Goal: Find specific page/section: Find specific page/section

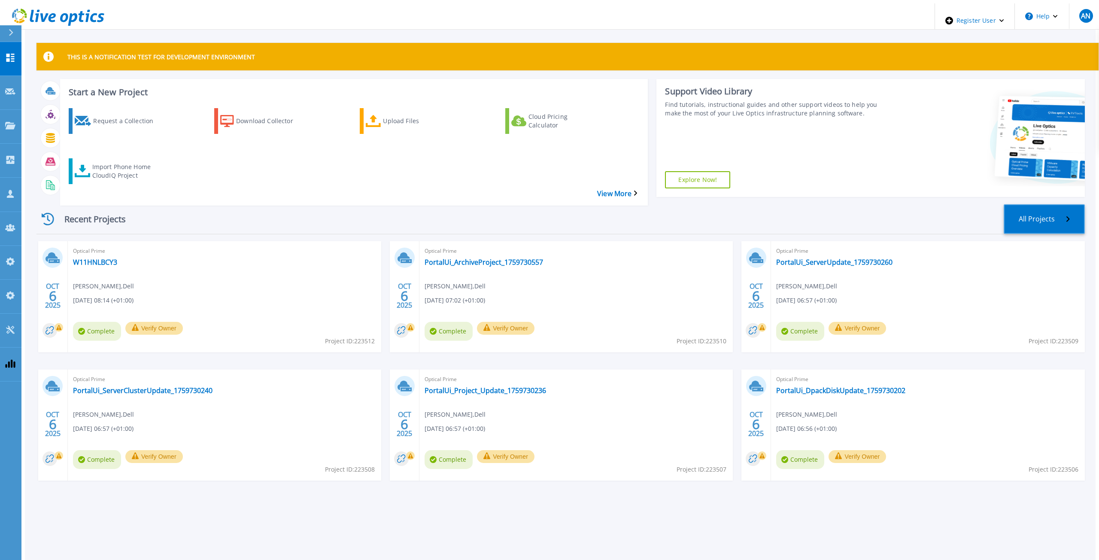
click at [1045, 204] on link "All Projects" at bounding box center [1043, 219] width 81 height 30
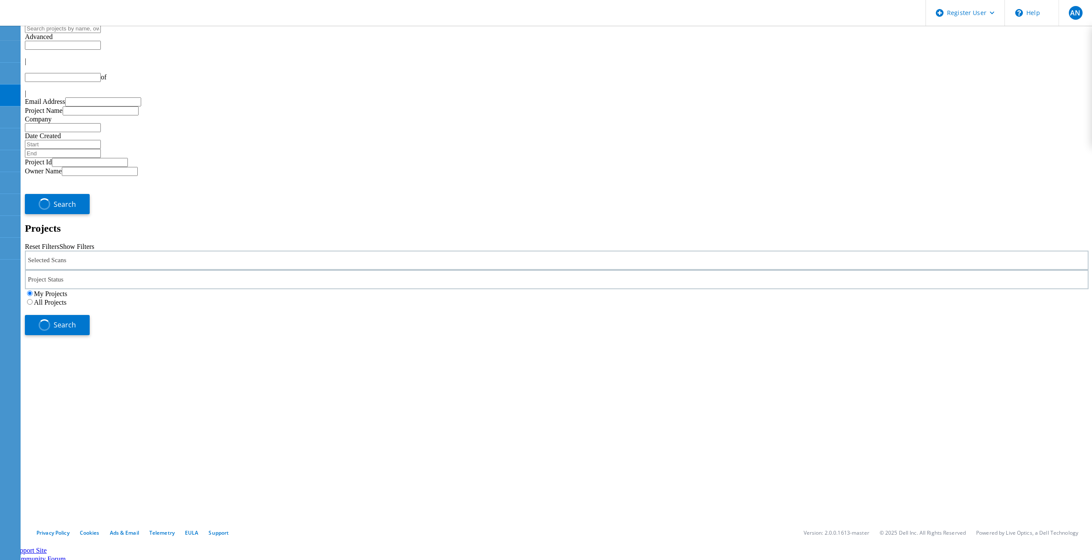
type input "1"
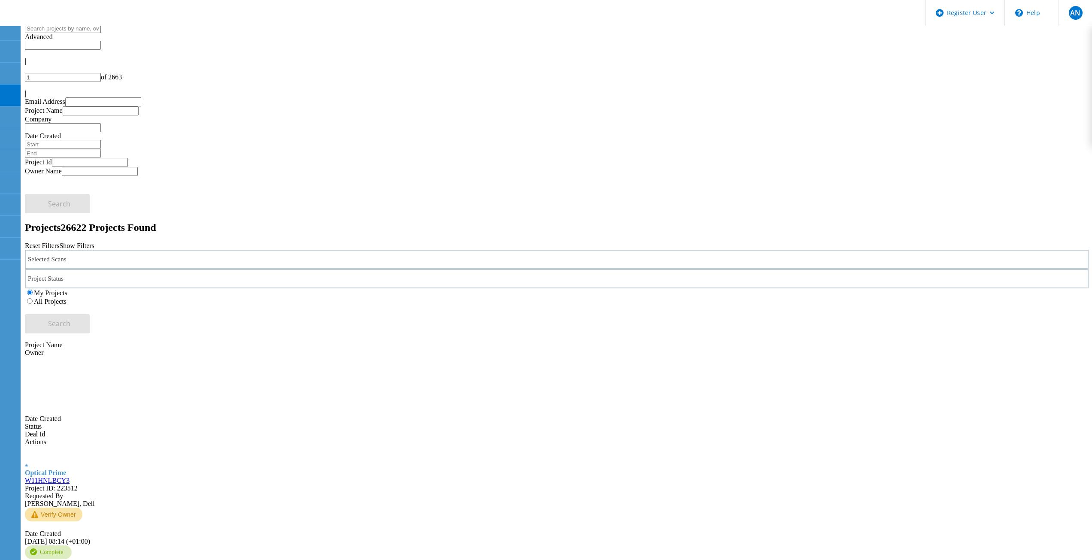
click at [67, 298] on label "All Projects" at bounding box center [50, 301] width 33 height 7
click at [33, 298] on input "All Projects" at bounding box center [30, 301] width 6 height 6
click at [246, 250] on div "Selected Scans" at bounding box center [557, 259] width 1064 height 19
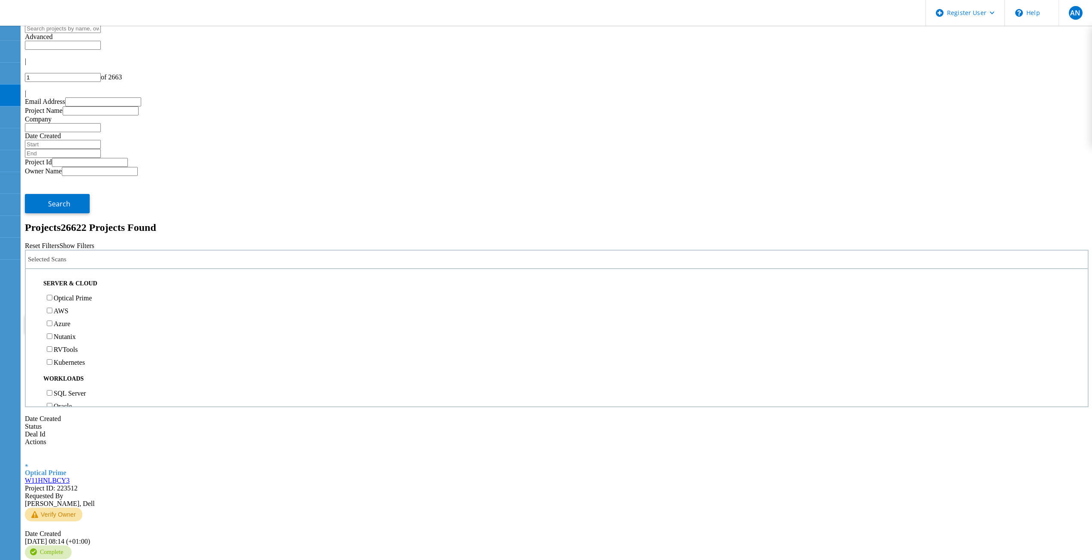
click at [70, 319] on span "Search" at bounding box center [59, 323] width 22 height 9
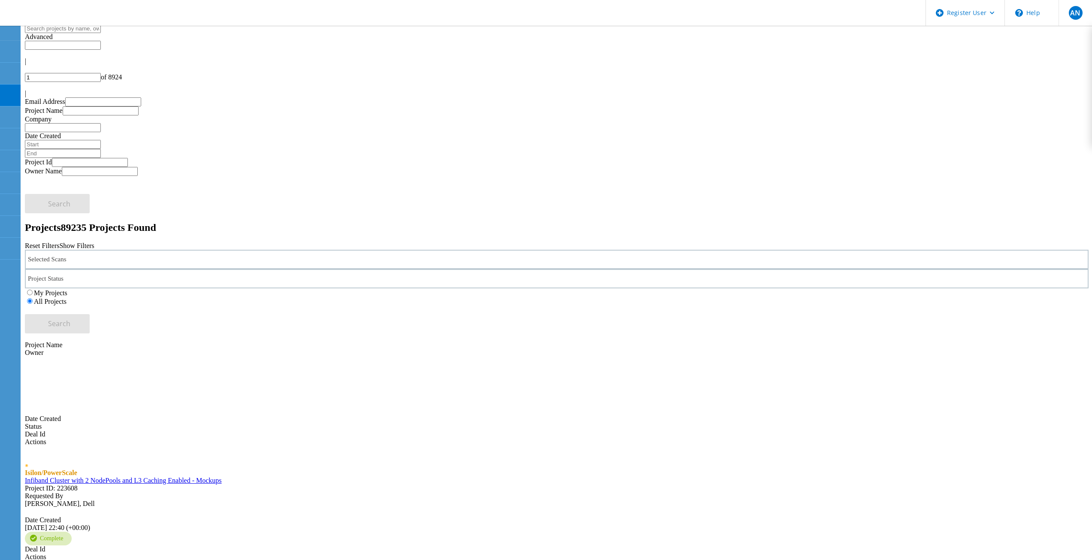
click at [195, 250] on div "Selected Scans" at bounding box center [557, 259] width 1064 height 19
click at [97, 259] on div "CLARiiON/VNX" at bounding box center [557, 265] width 1054 height 13
click at [100, 262] on label "CLARiiON/VNX" at bounding box center [78, 265] width 49 height 7
click at [103, 247] on div "Storage CLARiiON/VNX Unity PowerStore VMAX 1 & 2 VMAX3/PowerMax VMAX4/PowerMax …" at bounding box center [557, 343] width 1054 height 192
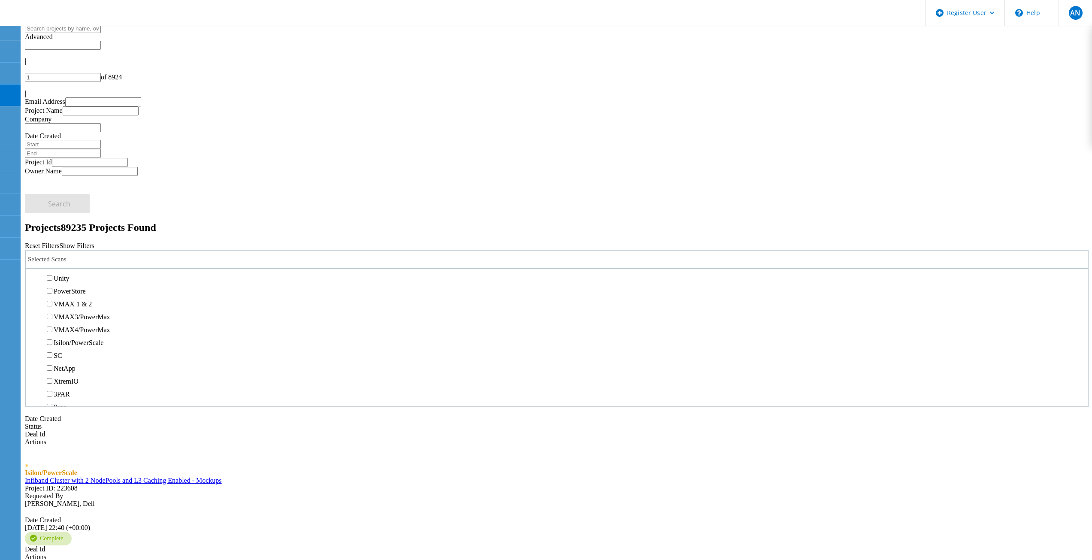
click at [99, 262] on label "CLARiiON/VNX" at bounding box center [78, 265] width 49 height 7
click at [52, 262] on input "CLARiiON/VNX" at bounding box center [50, 265] width 6 height 6
click at [70, 319] on span "Search" at bounding box center [59, 323] width 22 height 9
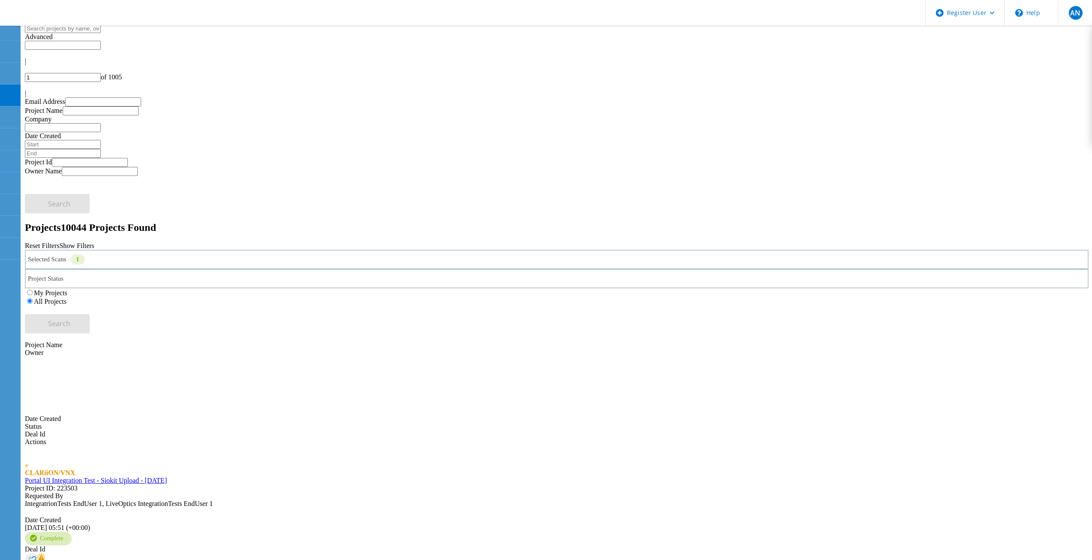
click at [78, 485] on span "Project ID: 223503" at bounding box center [51, 488] width 53 height 7
copy span "223503"
